Goal: Information Seeking & Learning: Compare options

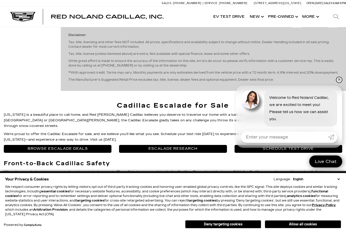
click at [340, 83] on link "✕" at bounding box center [339, 80] width 6 height 6
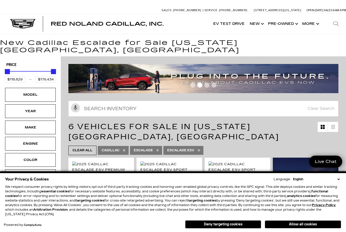
click at [31, 92] on div "Model" at bounding box center [30, 95] width 25 height 6
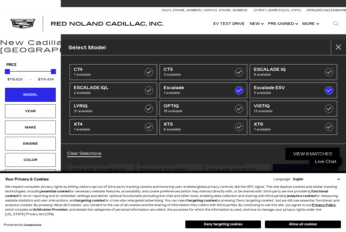
click at [205, 127] on span "8 available" at bounding box center [197, 129] width 67 height 5
type input "$56,631"
checkbox input "true"
click at [129, 90] on span "2 available" at bounding box center [107, 92] width 67 height 5
click at [152, 92] on label at bounding box center [149, 90] width 8 height 8
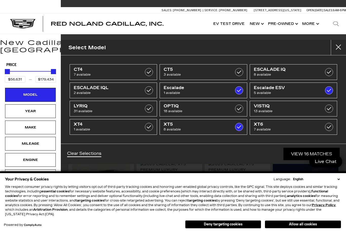
checkbox input "false"
click at [218, 105] on span "OPTIQ" at bounding box center [197, 105] width 67 height 5
type input "$55,679"
checkbox input "true"
click at [278, 129] on span "7 available" at bounding box center [287, 129] width 67 height 5
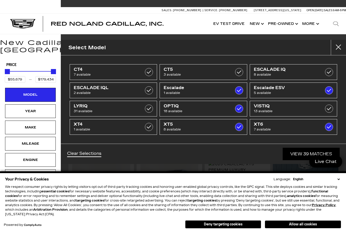
checkbox input "true"
click at [303, 155] on link "View 39 Matches" at bounding box center [311, 153] width 57 height 12
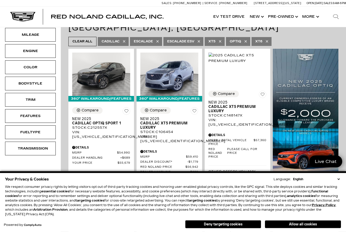
scroll to position [109, 0]
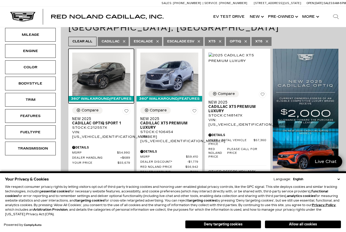
click at [112, 70] on img at bounding box center [101, 74] width 58 height 44
